Goal: Find specific page/section: Find specific page/section

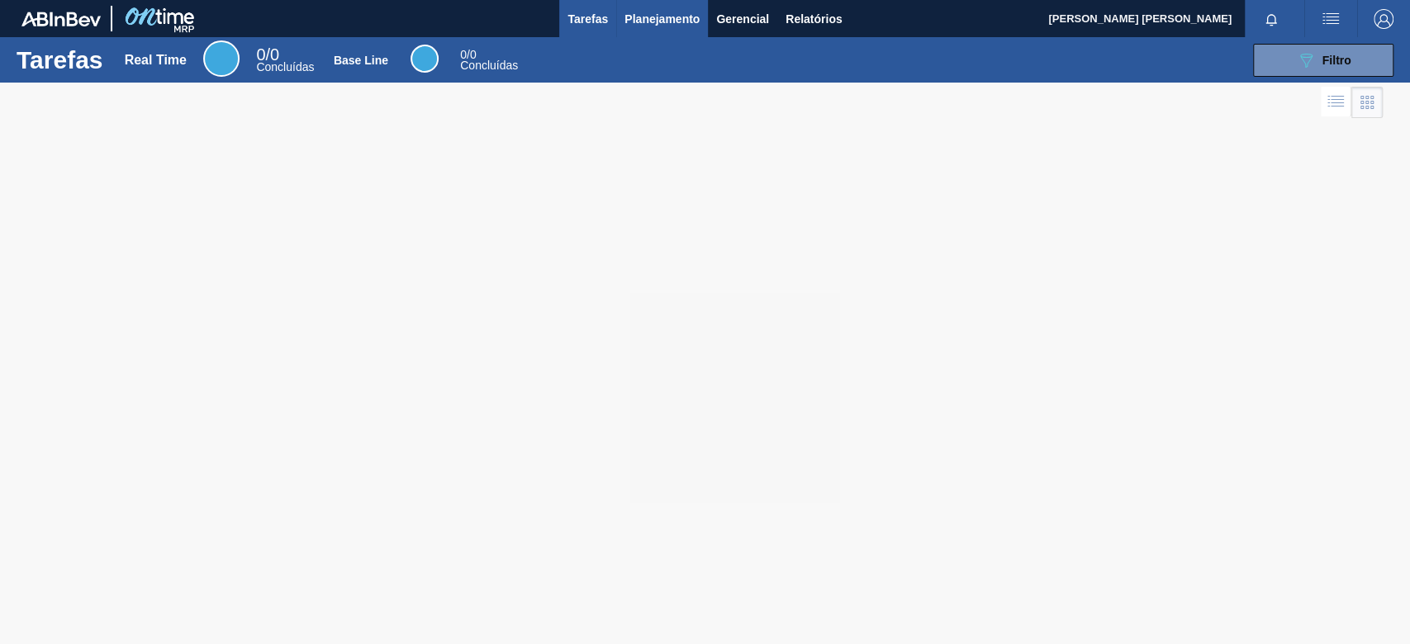
click at [663, 33] on button "Planejamento" at bounding box center [662, 18] width 92 height 37
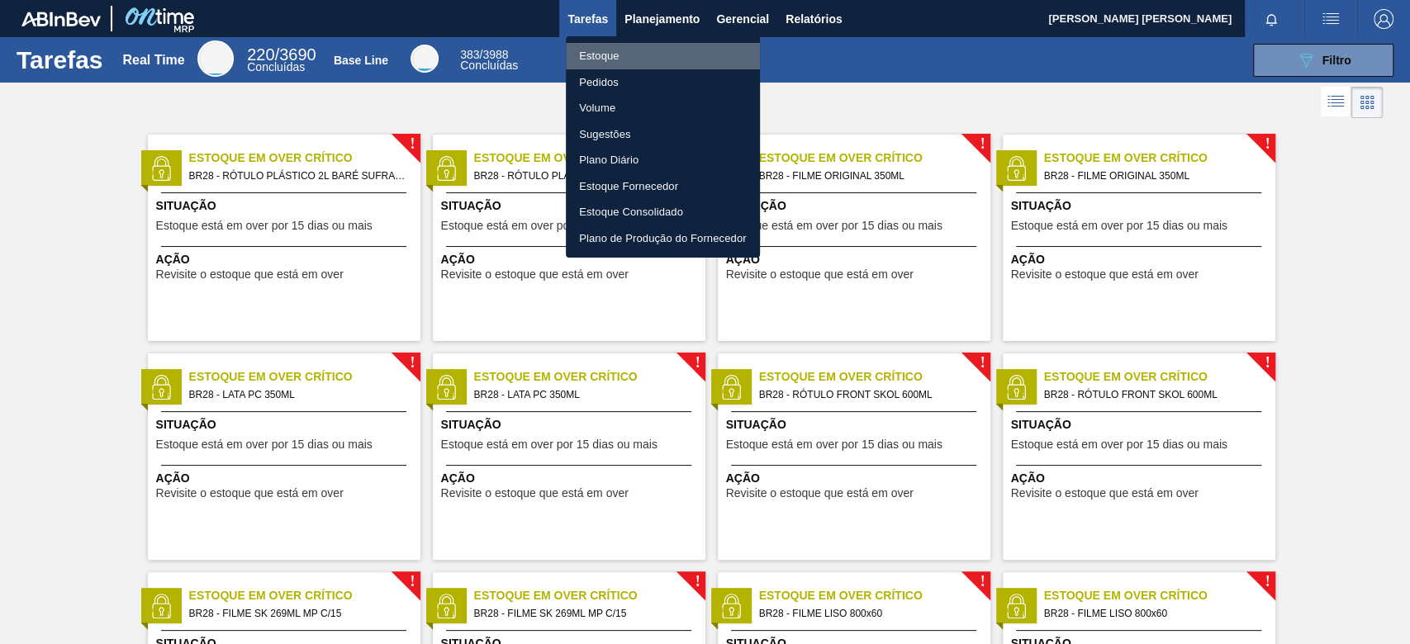
click at [648, 63] on li "Estoque" at bounding box center [663, 56] width 194 height 26
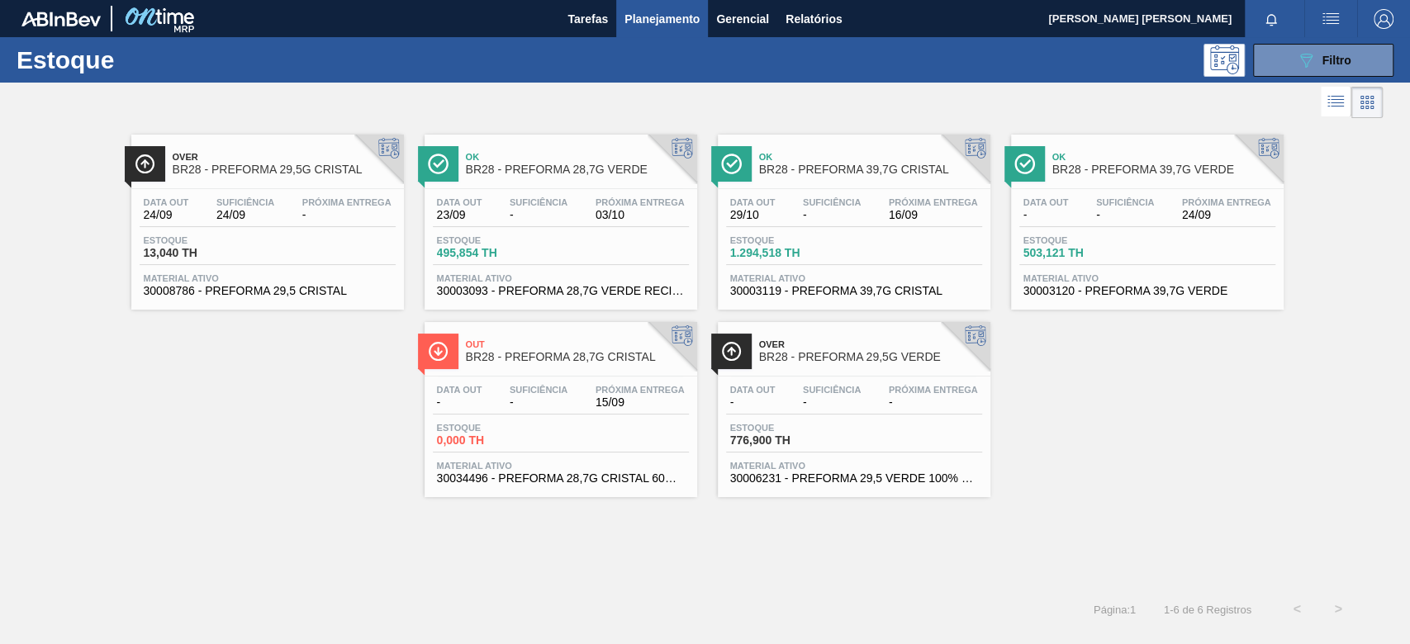
click at [588, 380] on div "Data out - Suficiência - Próxima Entrega 15/09 Estoque 0,000 TH Material ativo …" at bounding box center [561, 433] width 273 height 112
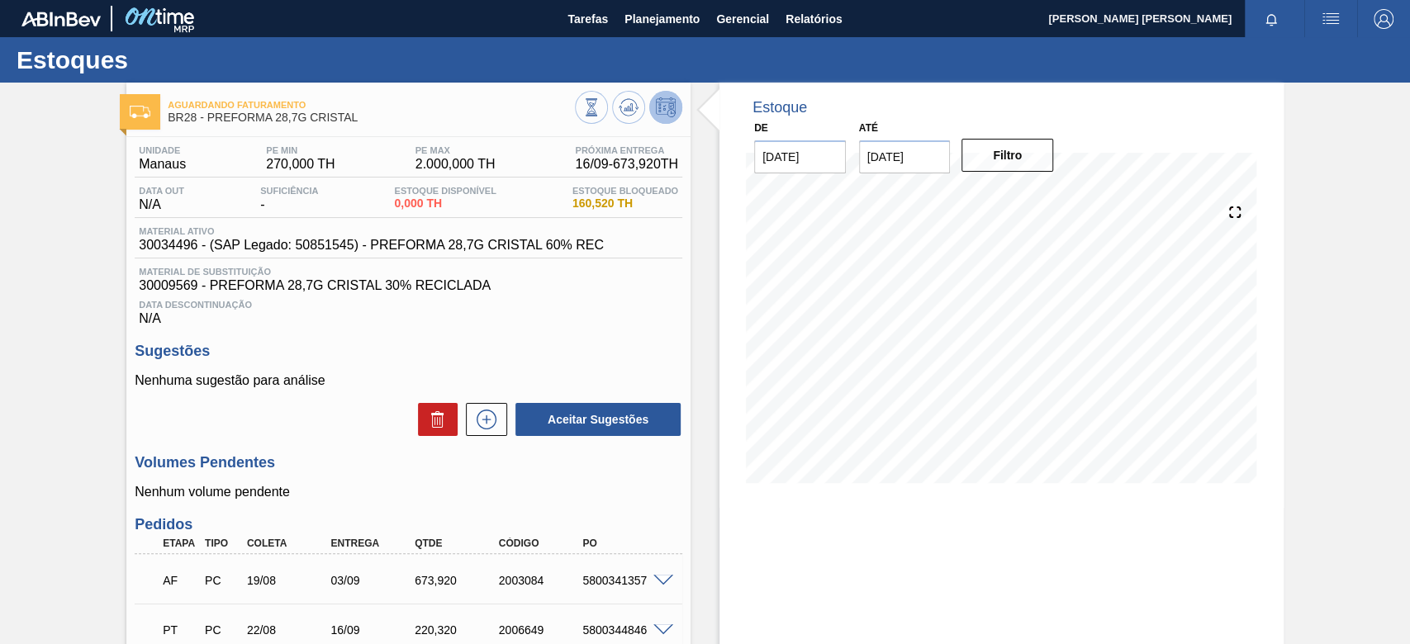
click at [169, 250] on span "30034496 - (SAP Legado: 50851545) - PREFORMA 28,7G CRISTAL 60% REC" at bounding box center [371, 245] width 465 height 15
copy span "30034496"
drag, startPoint x: 611, startPoint y: 246, endPoint x: 370, endPoint y: 254, distance: 241.3
click at [370, 254] on div "Material ativo 30034496 - (SAP Legado: 50851545) - PREFORMA 28,7G CRISTAL 60% R…" at bounding box center [409, 242] width 548 height 32
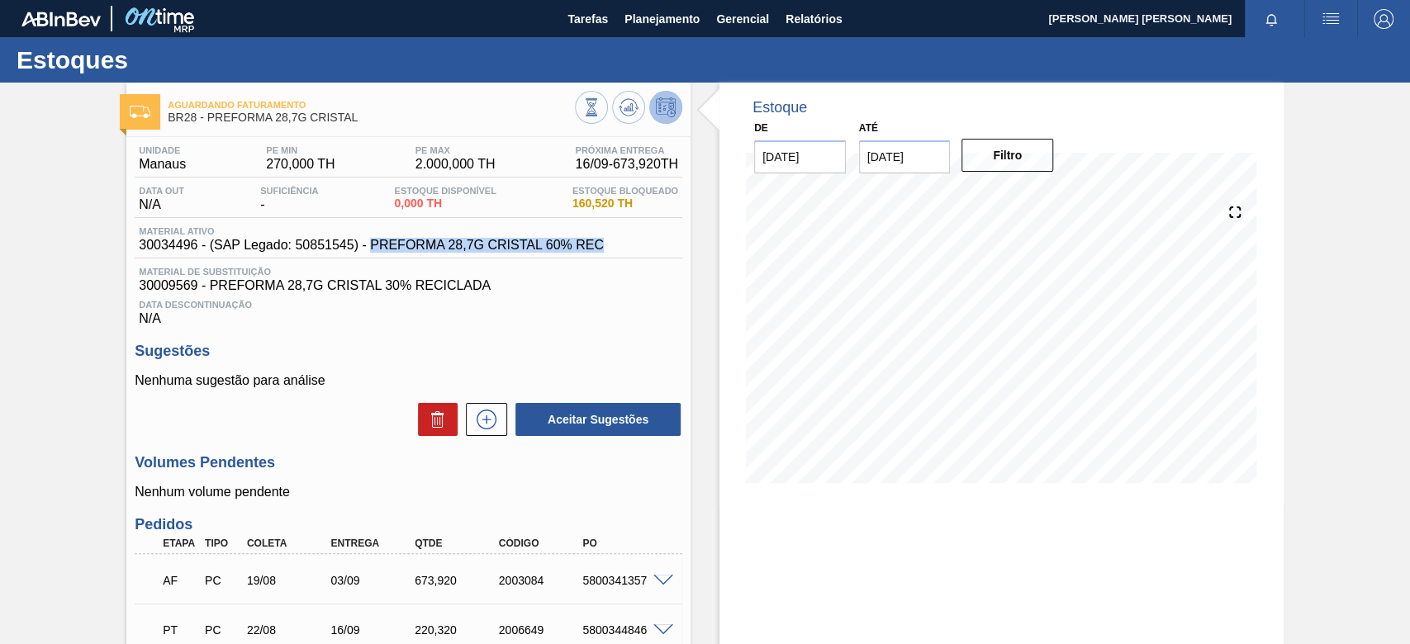
copy span "PREFORMA 28,7G CRISTAL 60% REC"
